Goal: Task Accomplishment & Management: Manage account settings

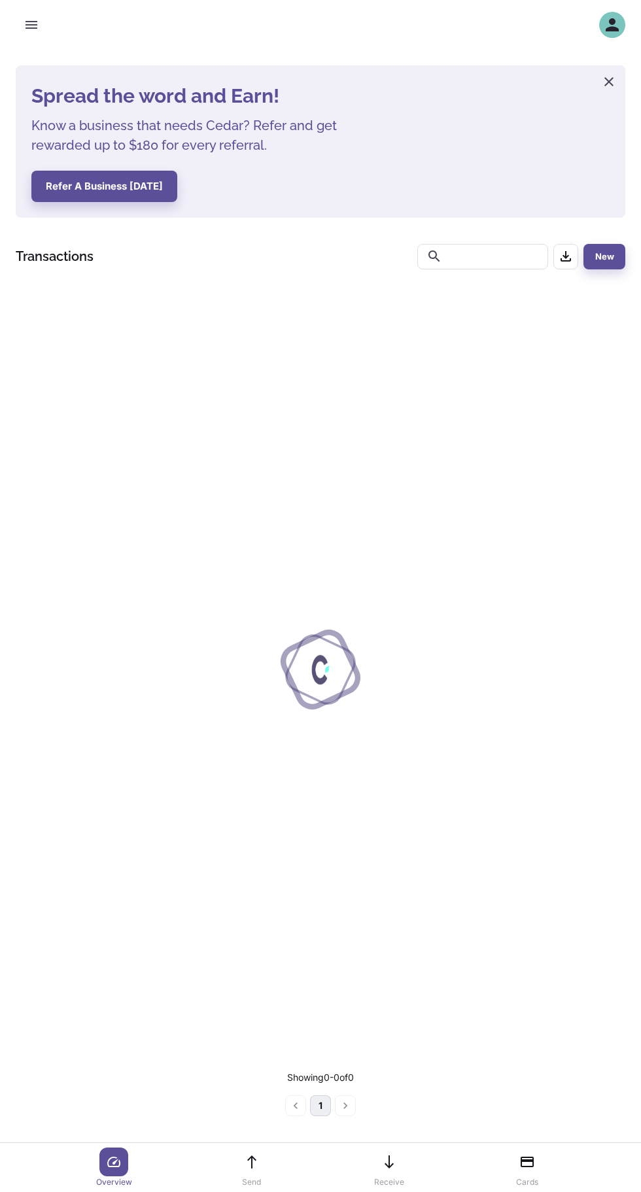
click at [607, 26] on icon "button" at bounding box center [612, 25] width 20 height 20
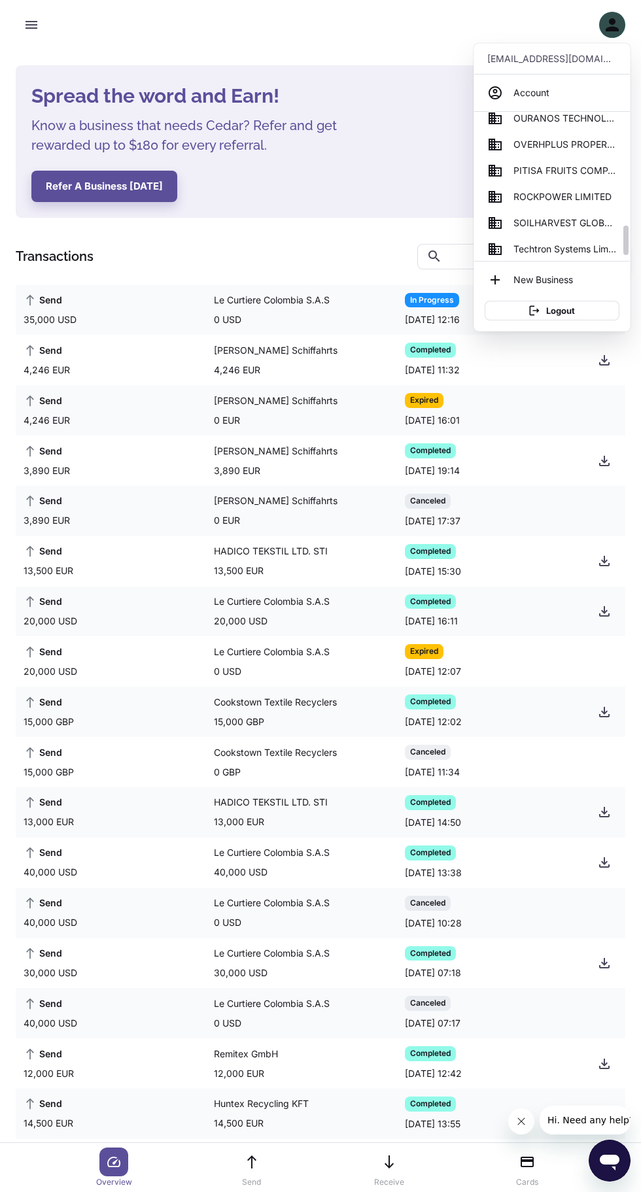
scroll to position [545, 0]
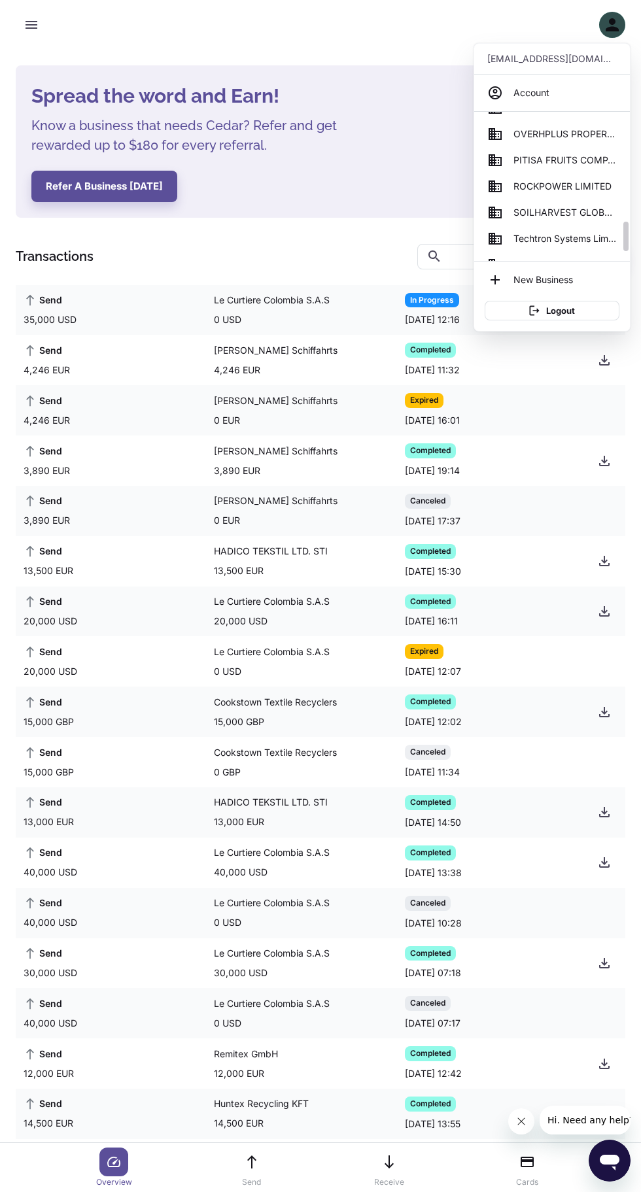
click at [529, 212] on span "SOILHARVEST GLOBAL BUSINESS SERVICES" at bounding box center [564, 212] width 103 height 14
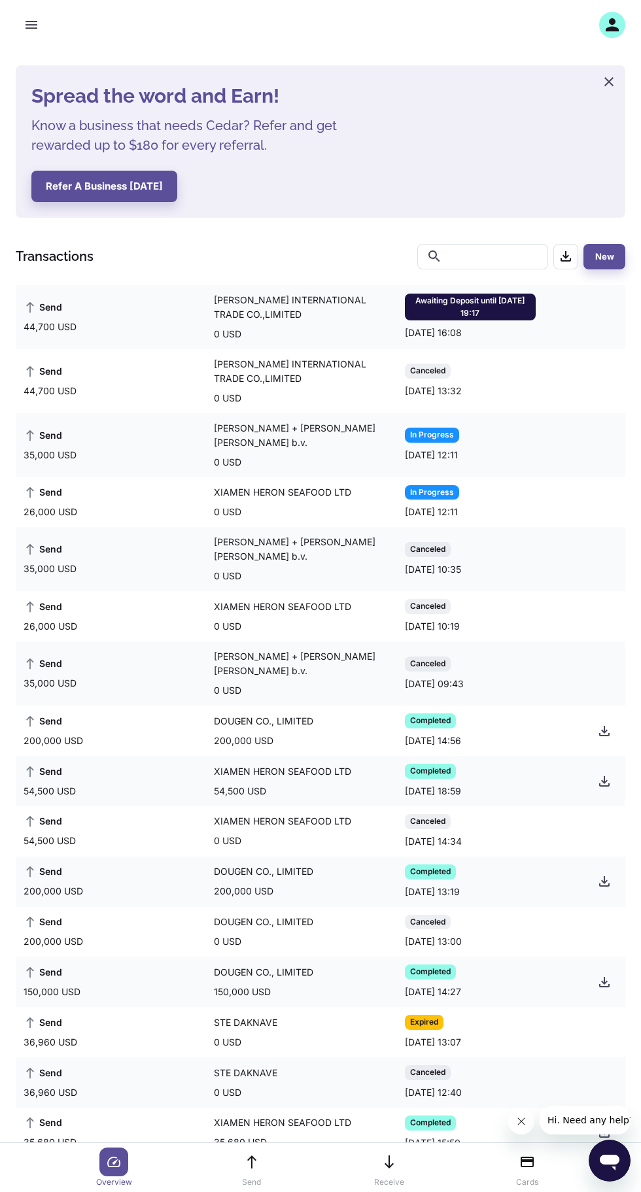
click at [394, 297] on div "[PERSON_NAME] INTERNATIONAL TRADE CO.,LIMITED" at bounding box center [305, 307] width 182 height 29
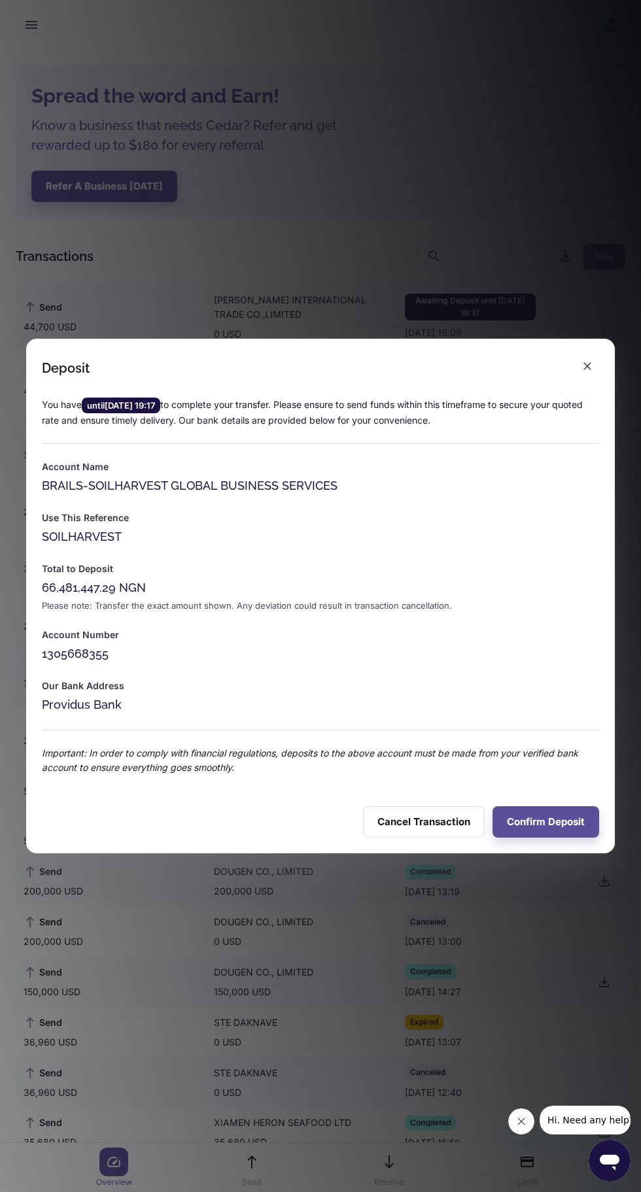
click at [539, 822] on button "Confirm Deposit" at bounding box center [545, 821] width 107 height 31
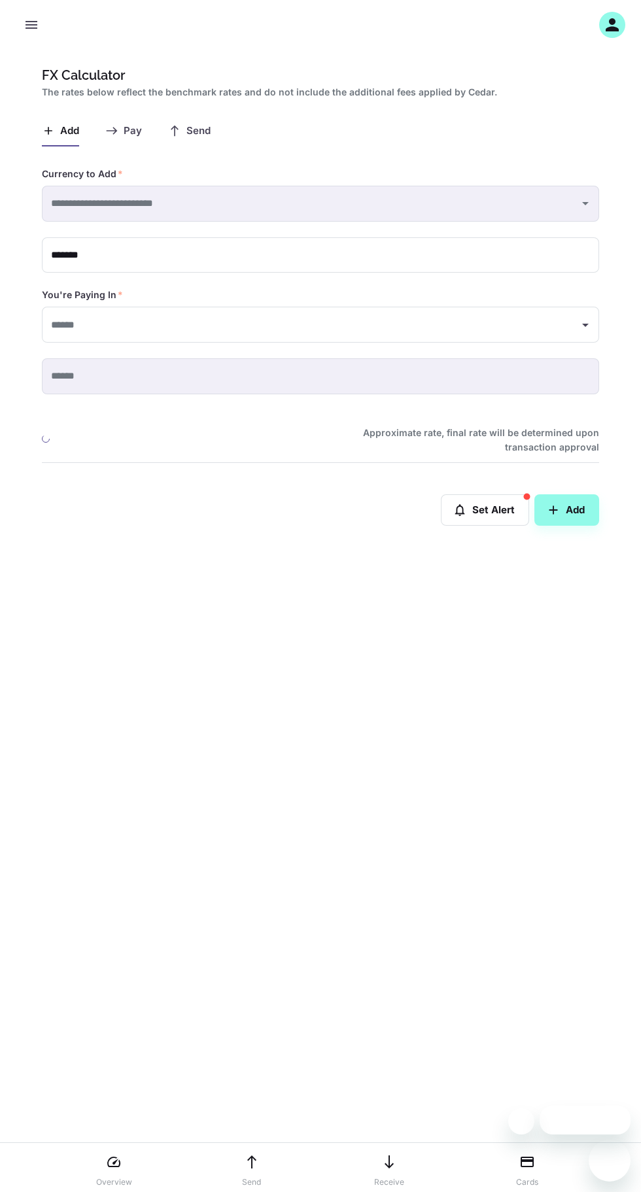
type input "**********"
click at [31, 25] on icon "button" at bounding box center [32, 25] width 12 height 8
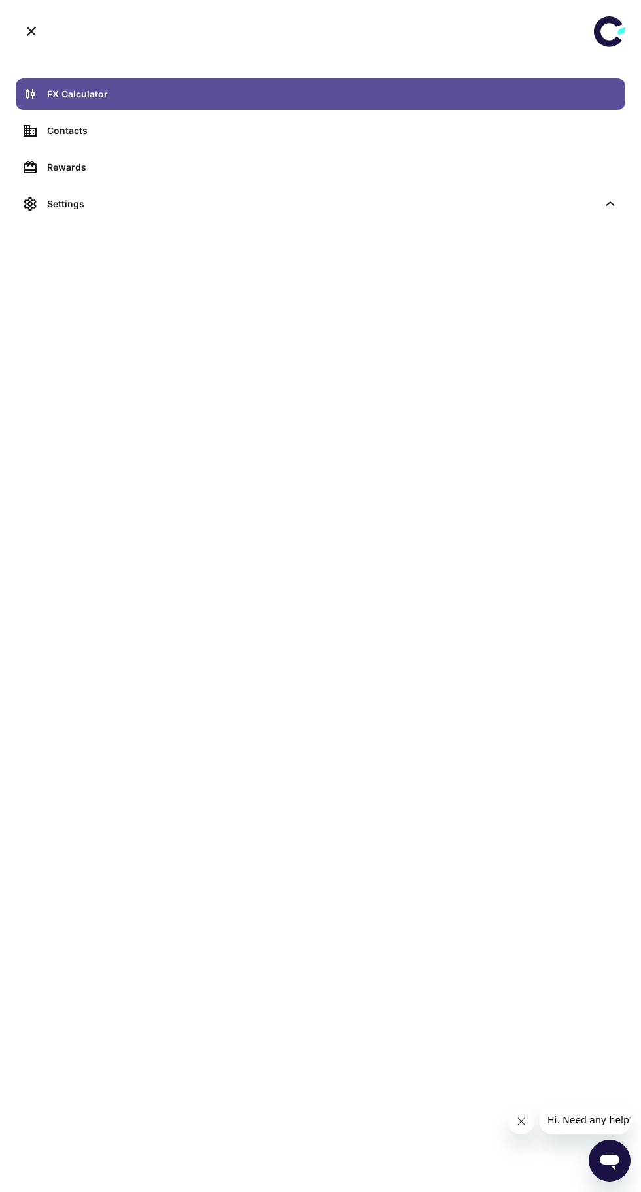
click at [598, 35] on icon at bounding box center [608, 31] width 29 height 31
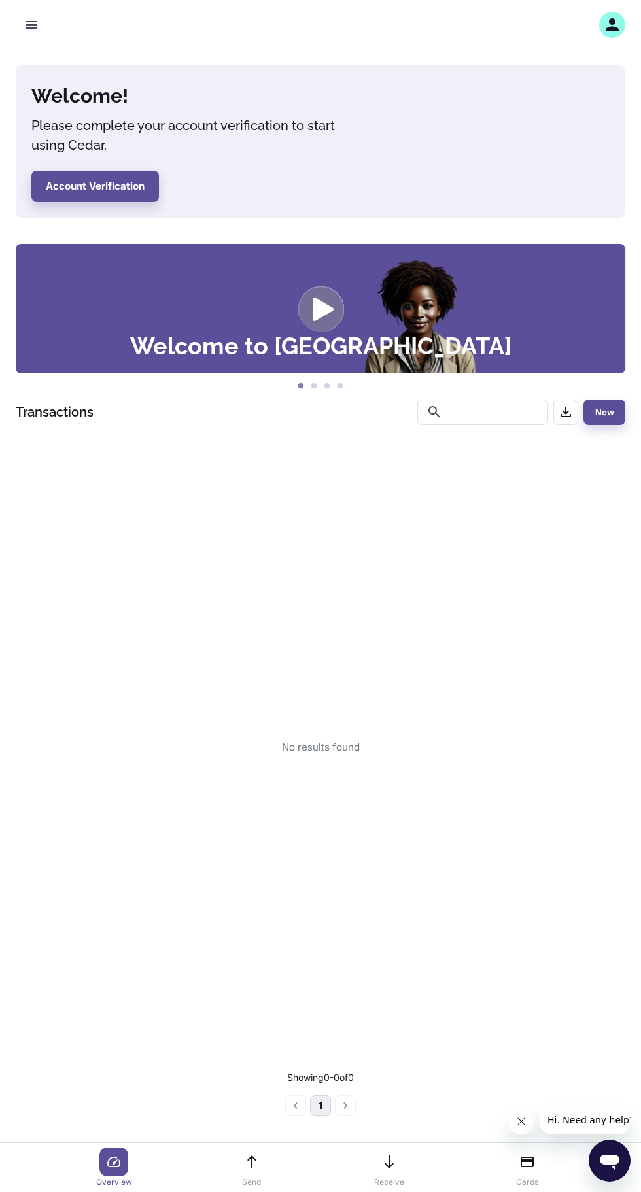
click at [602, 29] on div "button" at bounding box center [612, 25] width 26 height 26
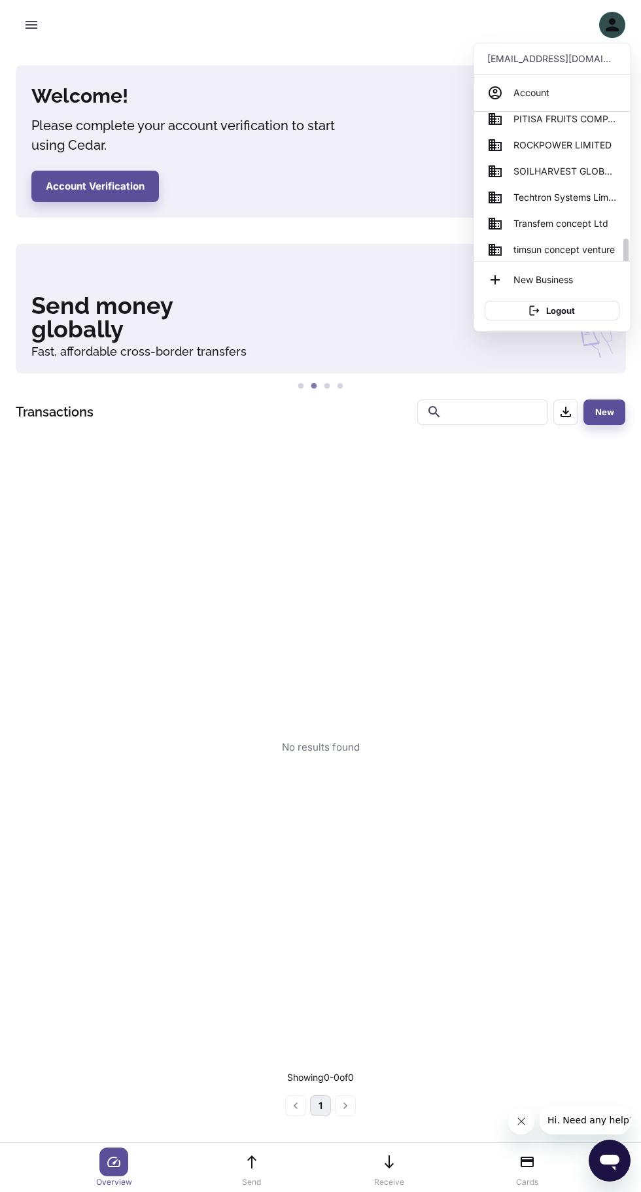
scroll to position [594, 0]
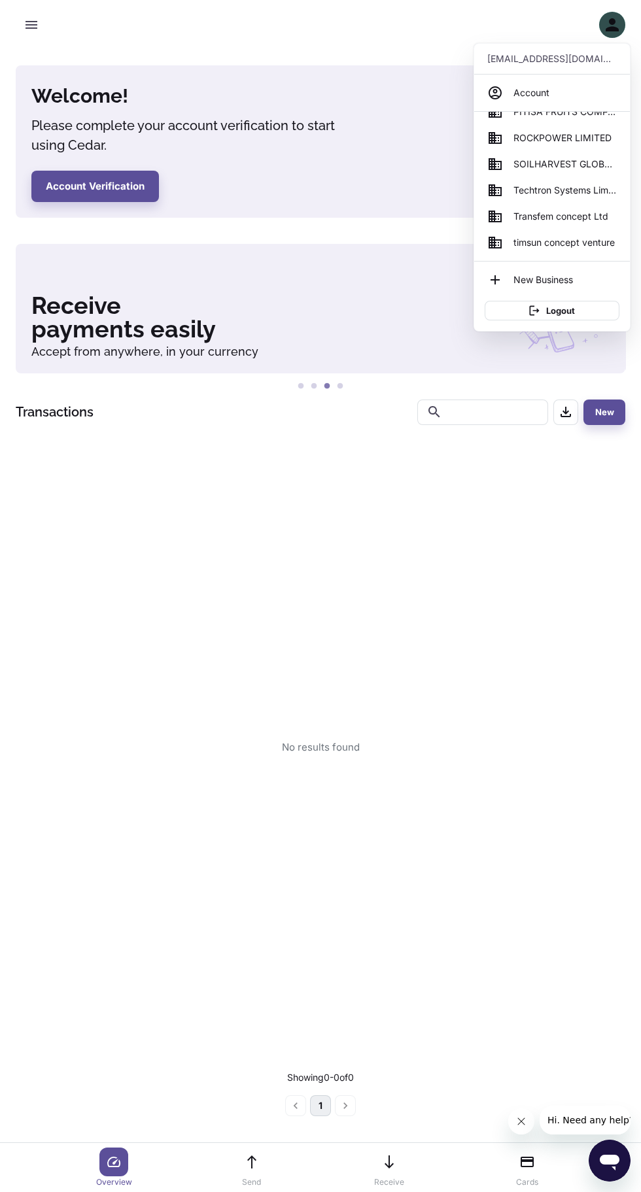
click at [530, 138] on span "ROCKPOWER LIMITED" at bounding box center [562, 138] width 98 height 14
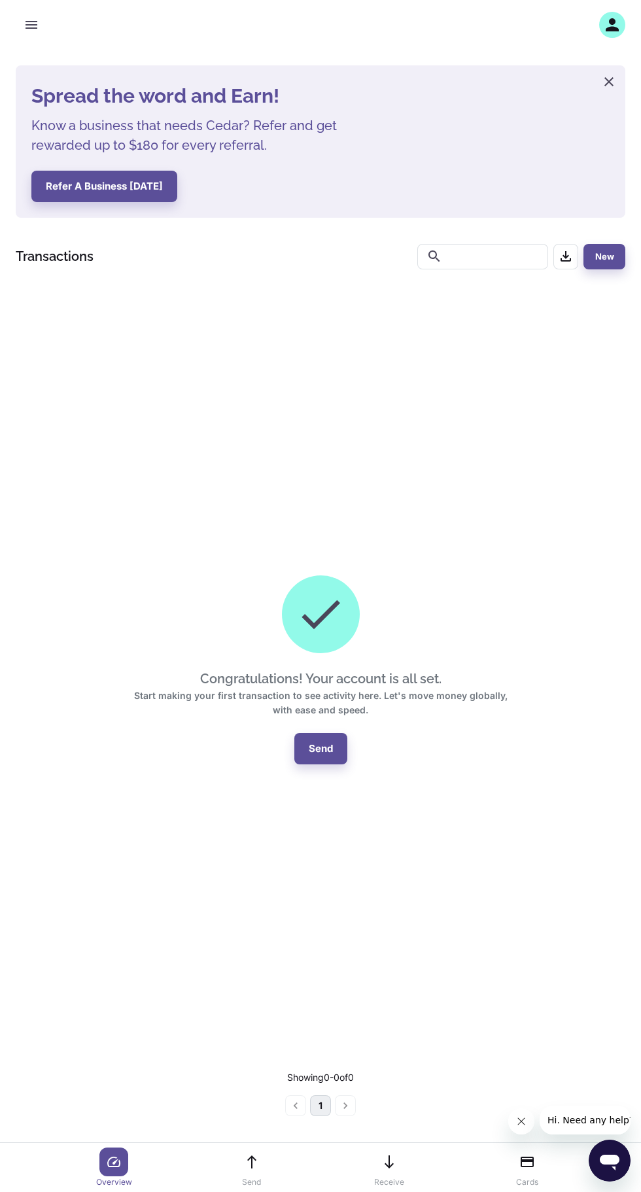
click at [612, 25] on icon "button" at bounding box center [612, 24] width 13 height 13
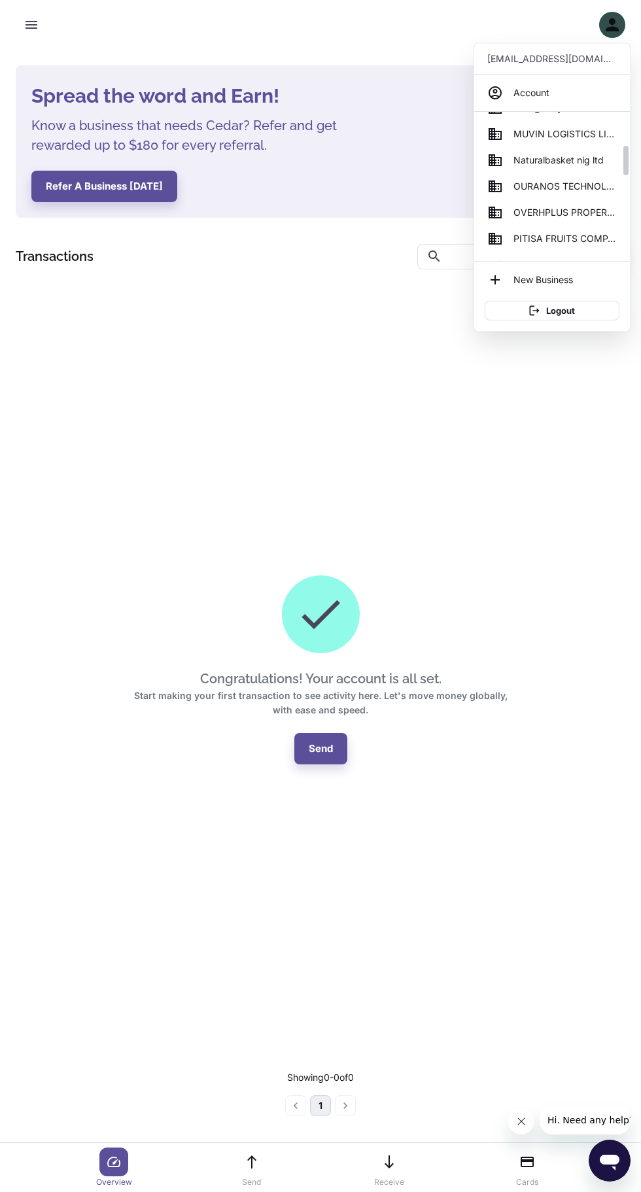
scroll to position [540, 0]
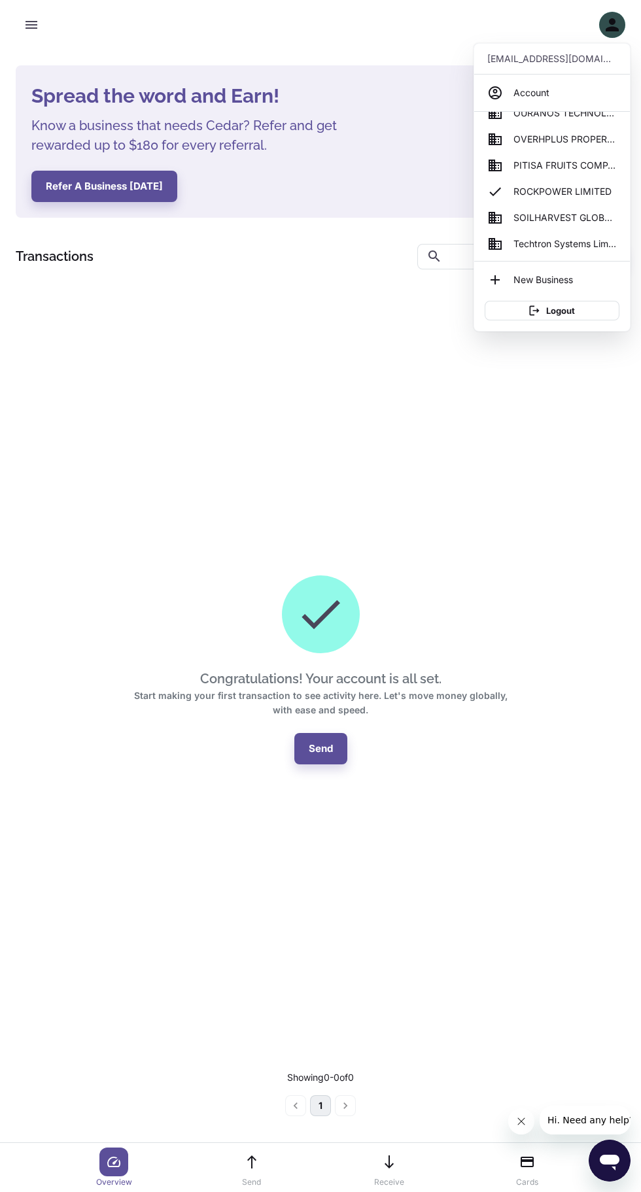
click at [529, 218] on span "SOILHARVEST GLOBAL BUSINESS SERVICES" at bounding box center [564, 218] width 103 height 14
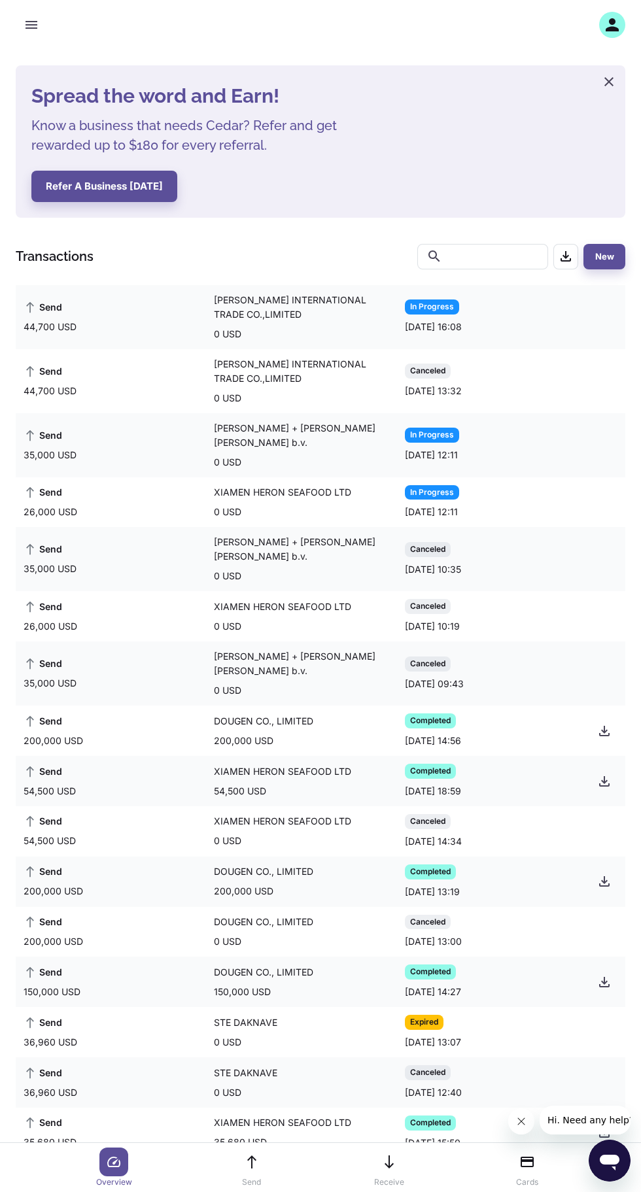
click at [612, 26] on icon "button" at bounding box center [612, 25] width 20 height 20
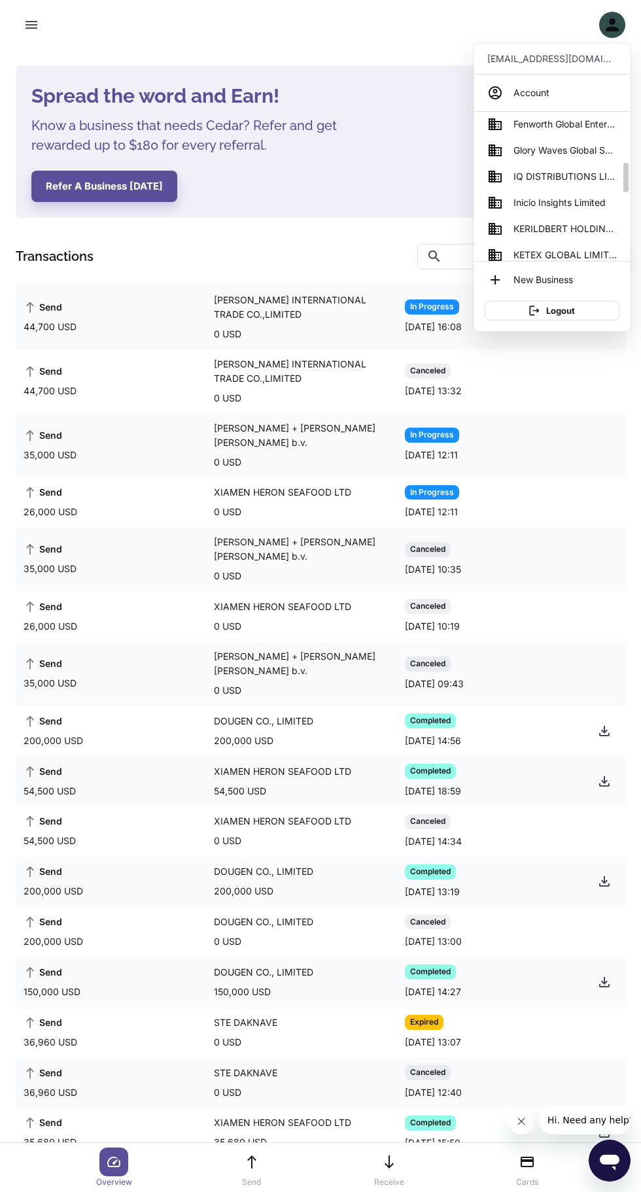
scroll to position [297, 0]
click at [564, 146] on span "Glory Waves Global System Co. Int Ltd" at bounding box center [564, 147] width 103 height 14
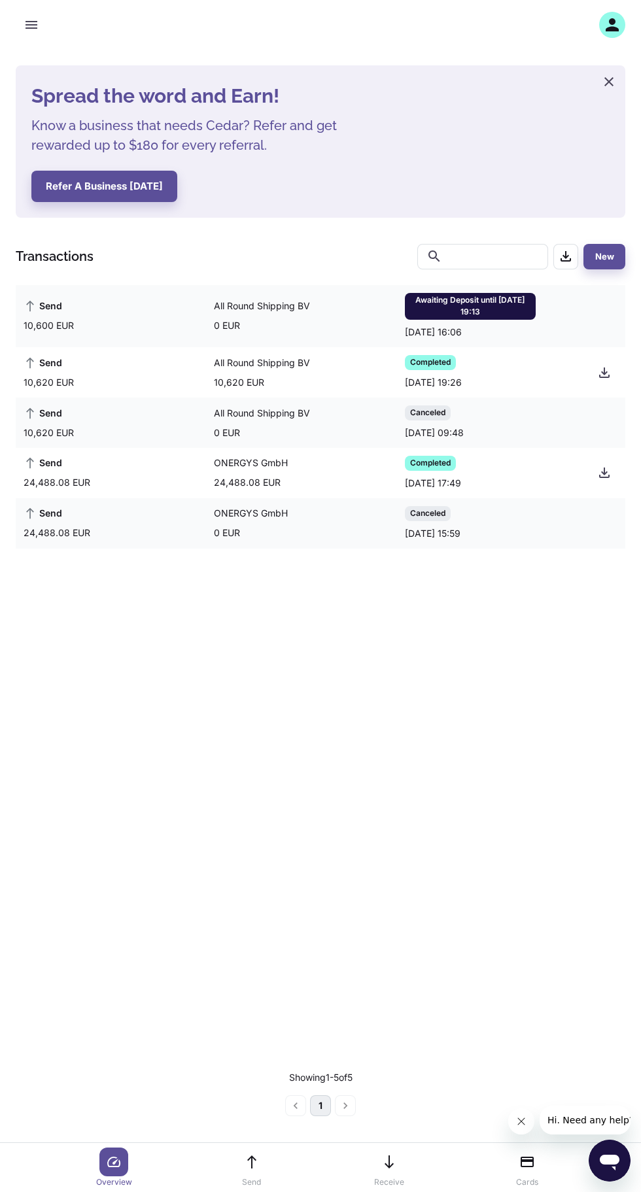
click at [511, 297] on span "Awaiting Deposit until [DATE] 19:13" at bounding box center [470, 306] width 131 height 25
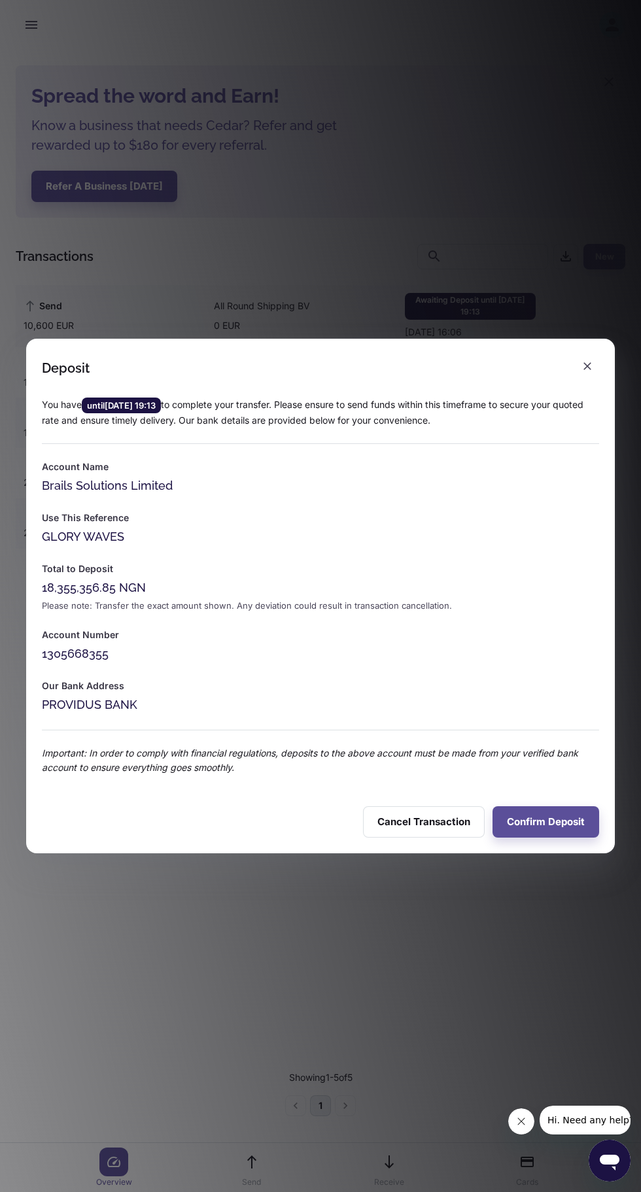
click at [564, 822] on button "Confirm Deposit" at bounding box center [545, 821] width 107 height 31
